Goal: Obtain resource: Download file/media

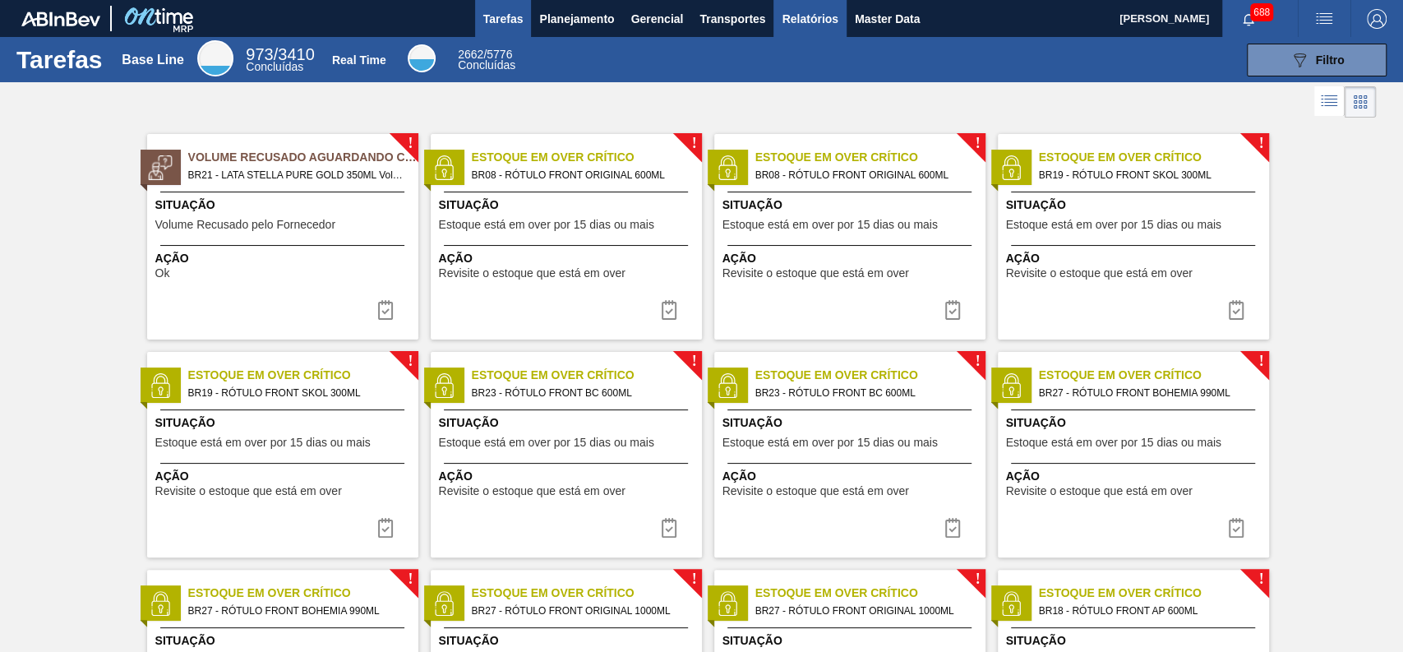
click at [805, 17] on span "Relatórios" at bounding box center [810, 19] width 56 height 20
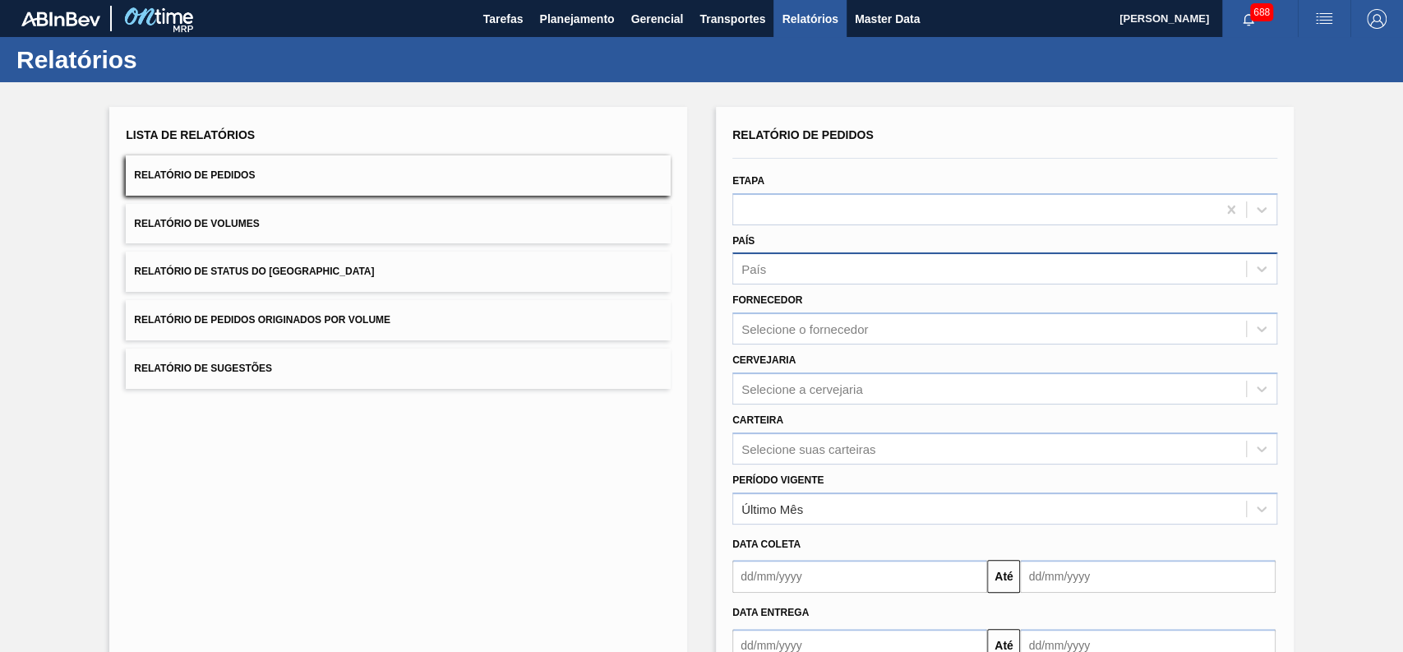
drag, startPoint x: 819, startPoint y: 273, endPoint x: 816, endPoint y: 264, distance: 9.4
click at [818, 273] on div "País" at bounding box center [989, 269] width 513 height 24
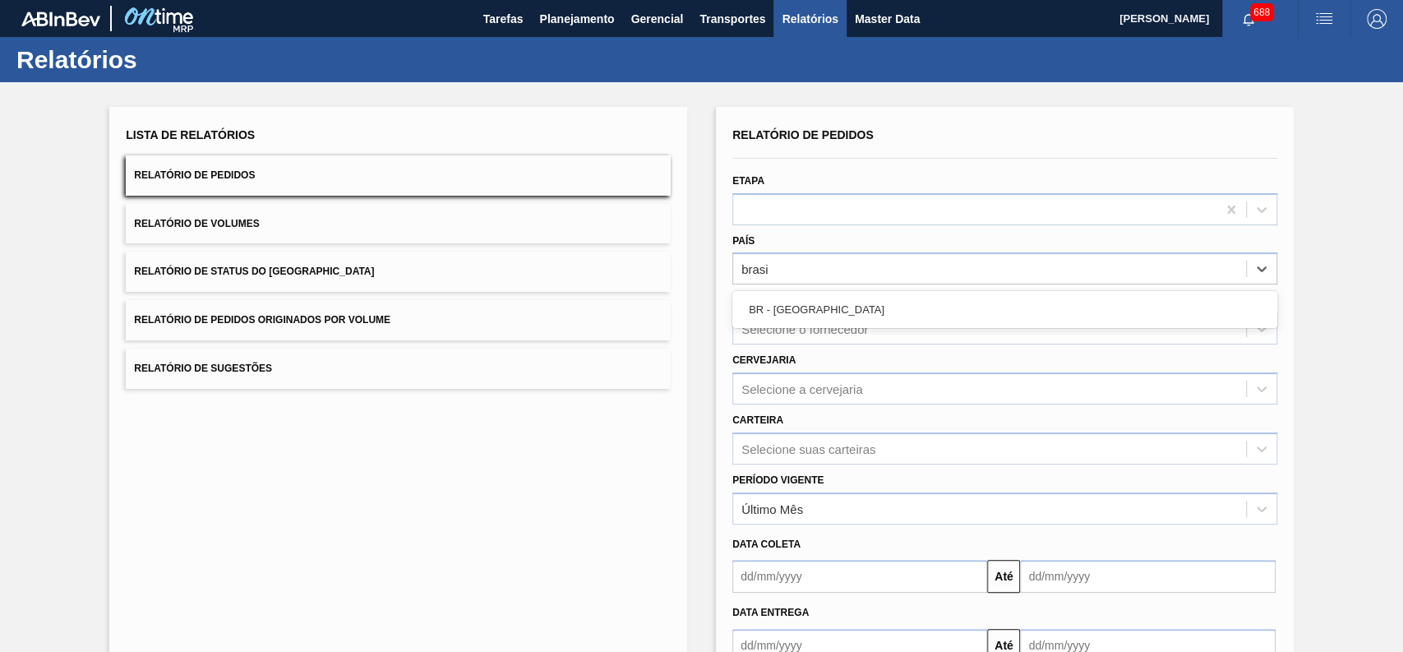
type input "[GEOGRAPHIC_DATA]"
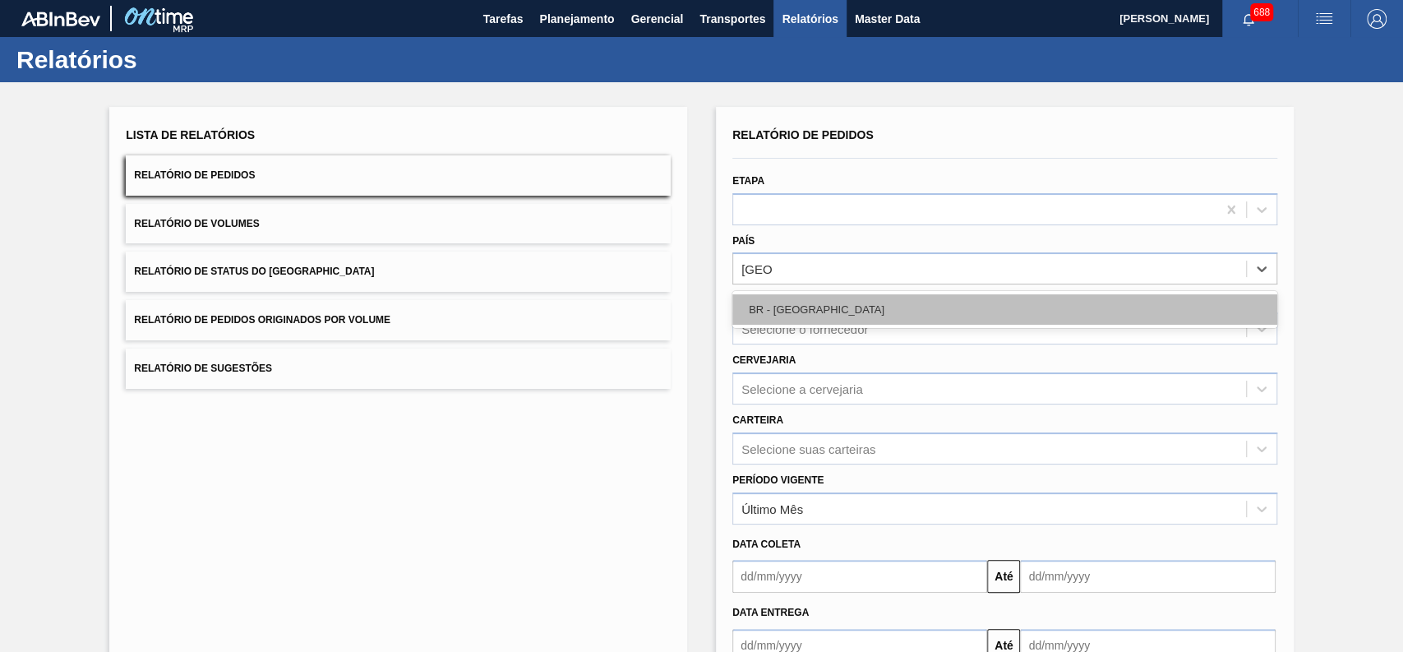
click at [791, 293] on div "BR - [GEOGRAPHIC_DATA]" at bounding box center [1004, 309] width 545 height 37
click at [796, 302] on div "BR - [GEOGRAPHIC_DATA]" at bounding box center [1004, 309] width 545 height 30
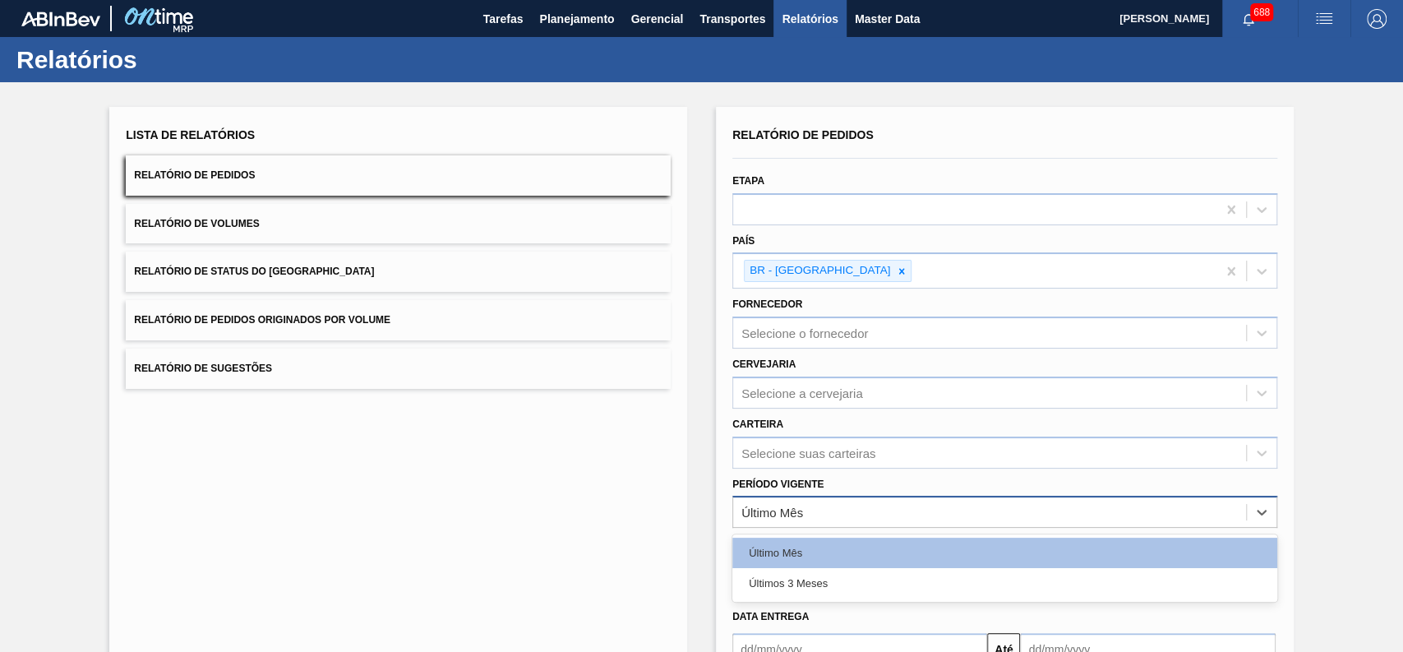
click at [875, 511] on div "Último Mês" at bounding box center [989, 513] width 513 height 24
click at [805, 422] on div "Carteira Selecione suas carteiras" at bounding box center [1004, 441] width 545 height 56
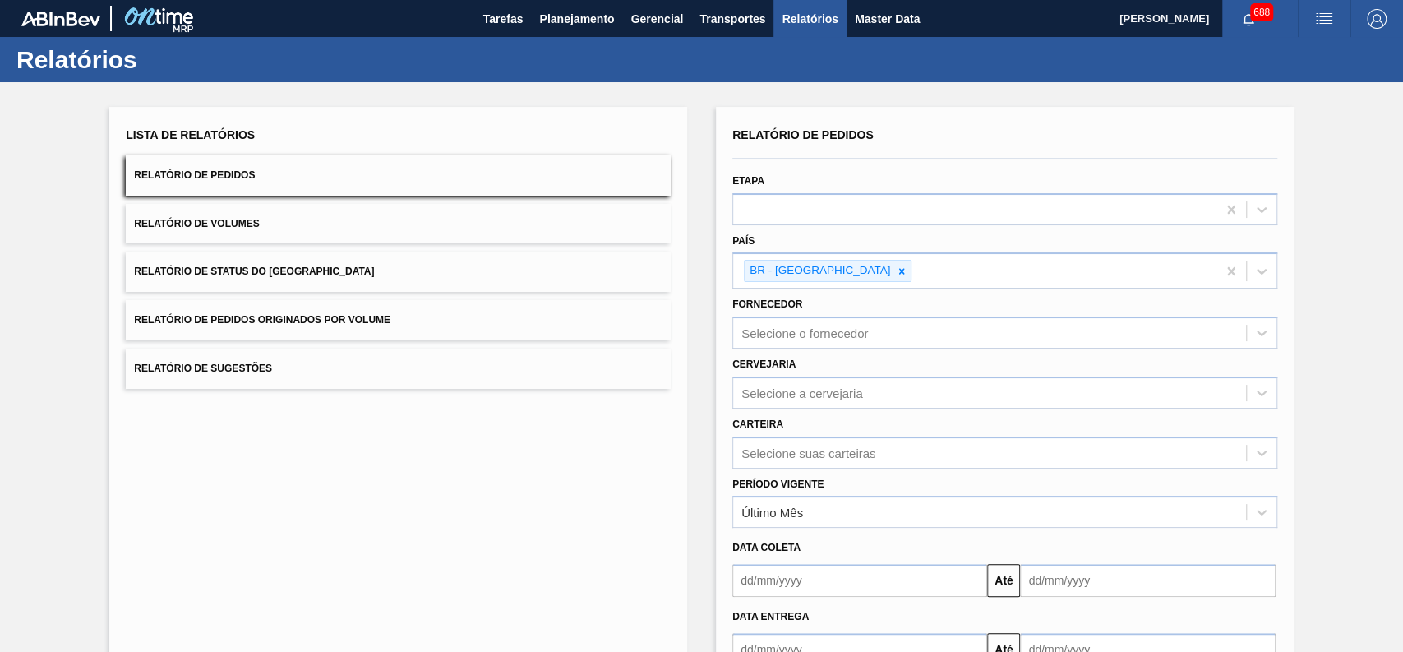
click at [837, 468] on div "Período Vigente Último Mês" at bounding box center [1005, 498] width 558 height 60
click at [815, 456] on div "Selecione suas carteiras" at bounding box center [1004, 452] width 545 height 32
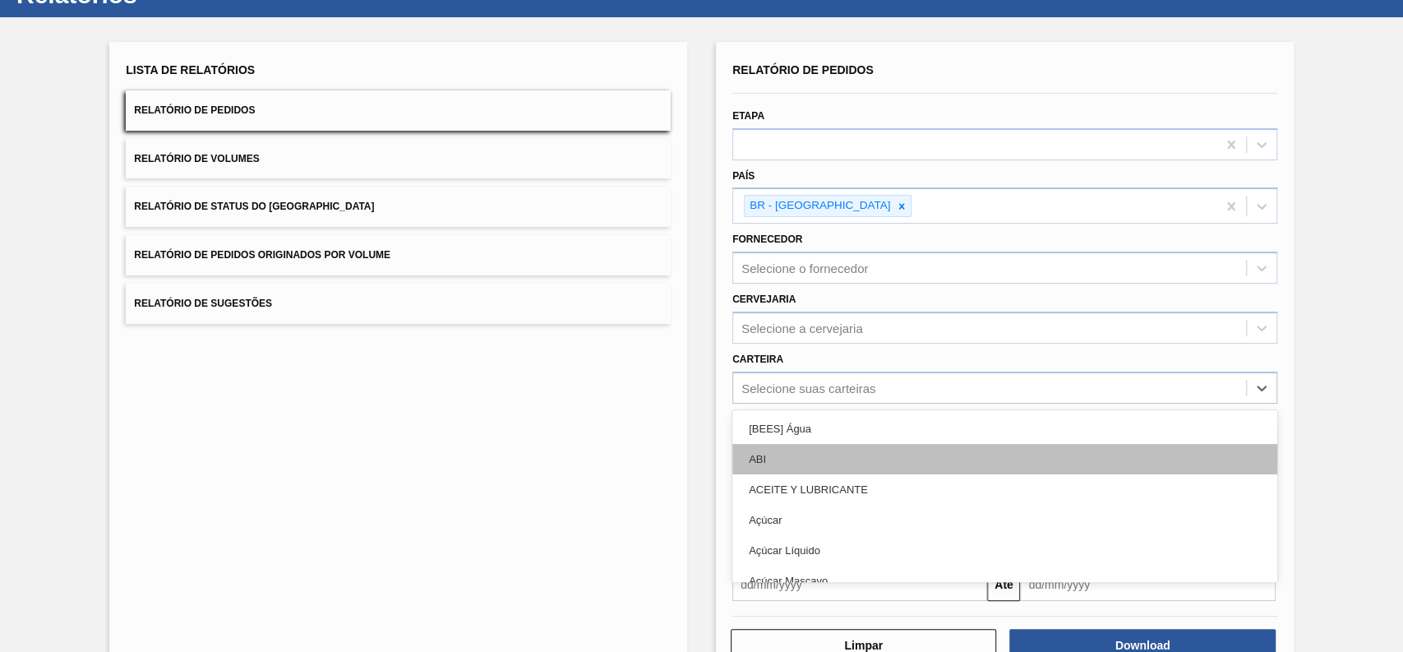
scroll to position [74, 0]
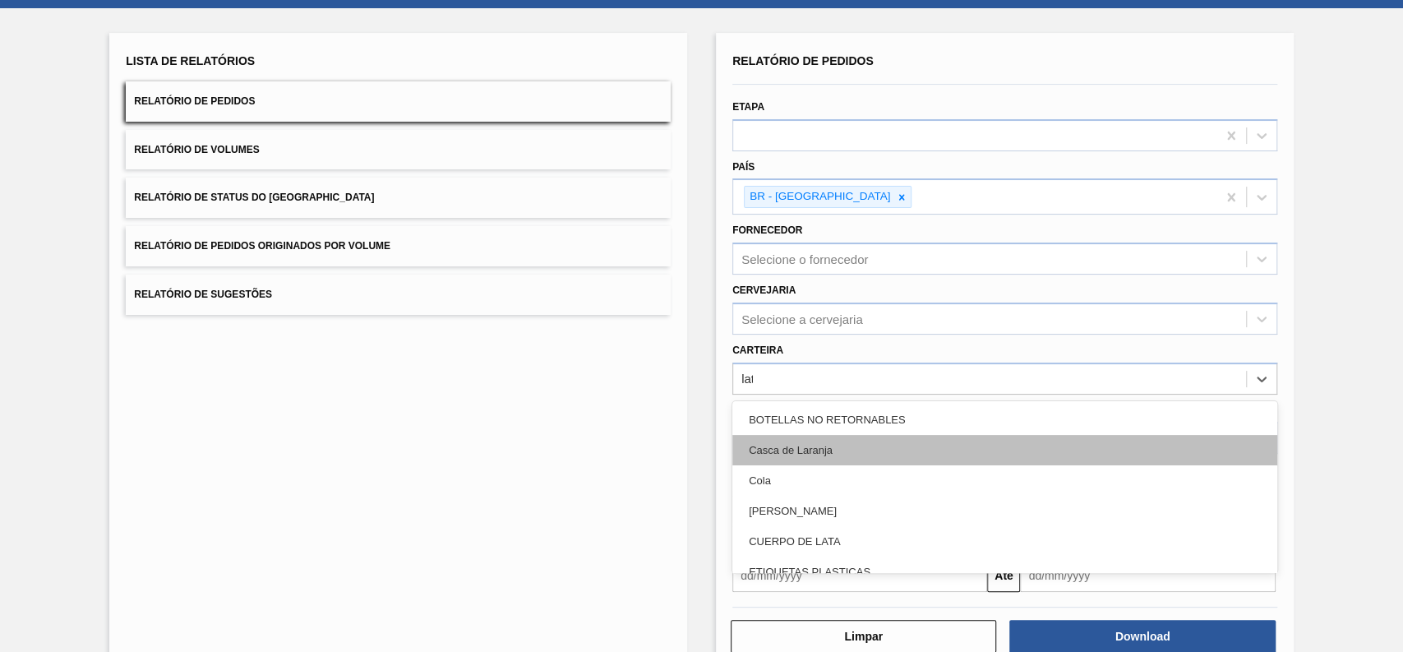
type input "lata"
click at [761, 459] on div "Lata" at bounding box center [1004, 450] width 545 height 30
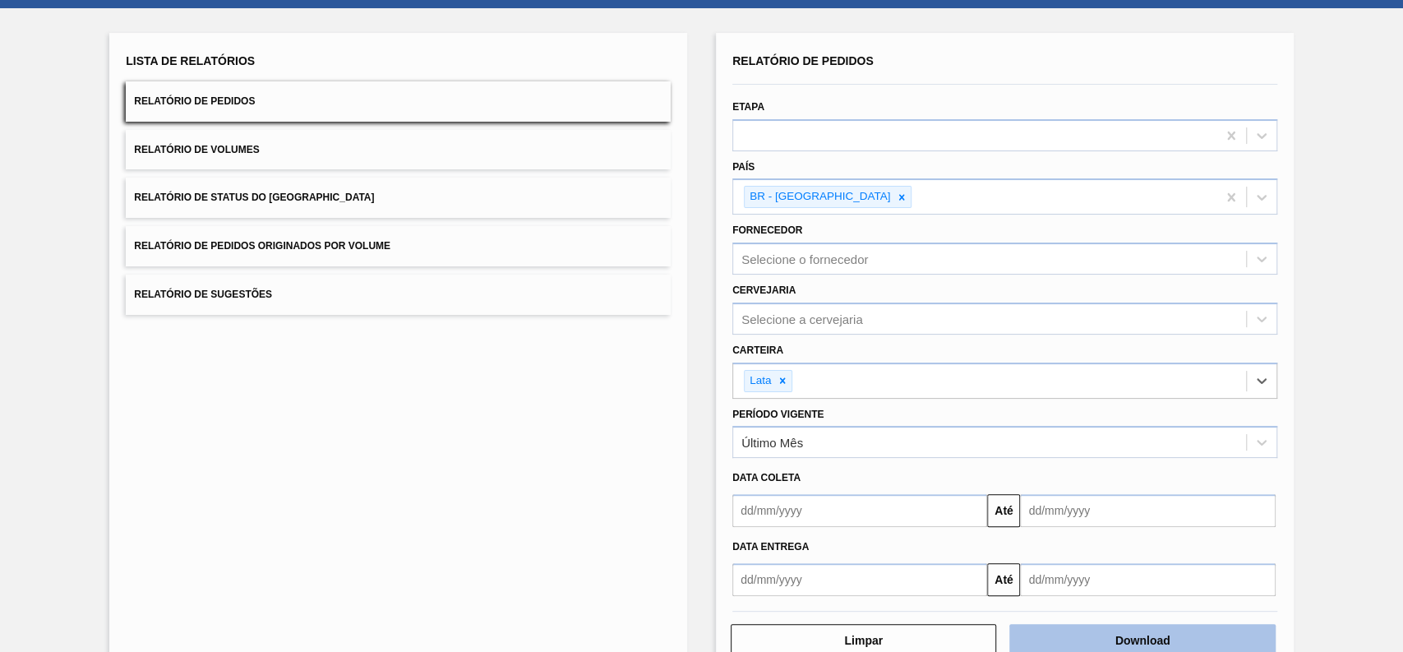
click at [1142, 639] on button "Download" at bounding box center [1141, 640] width 265 height 33
